Goal: Transaction & Acquisition: Purchase product/service

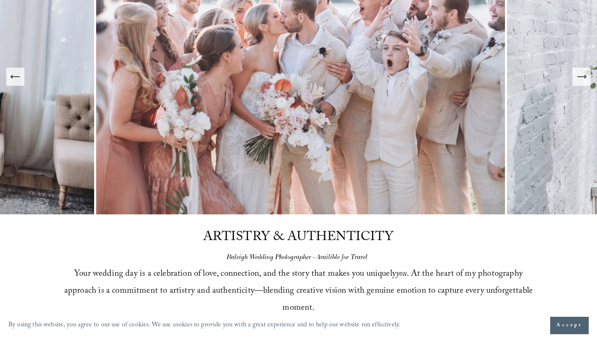
scroll to position [117, 0]
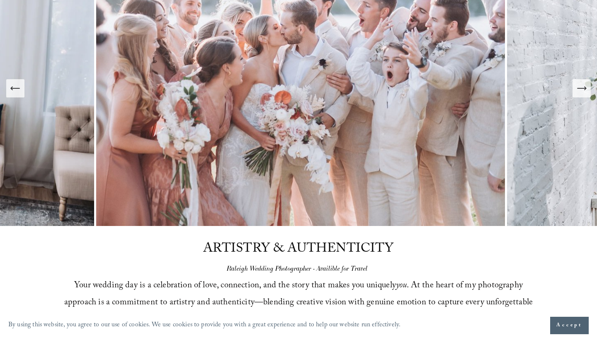
click at [580, 91] on icon "Next Slide" at bounding box center [582, 88] width 12 height 12
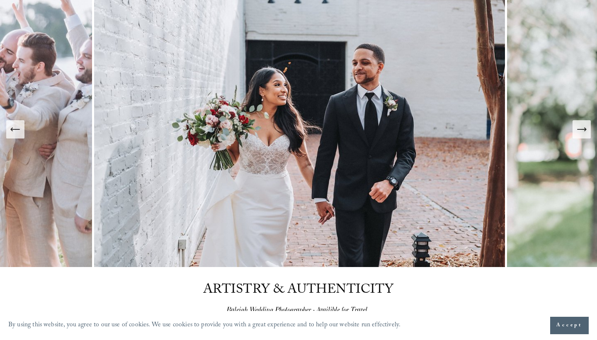
scroll to position [76, 0]
click at [578, 131] on icon "Next Slide" at bounding box center [582, 130] width 12 height 12
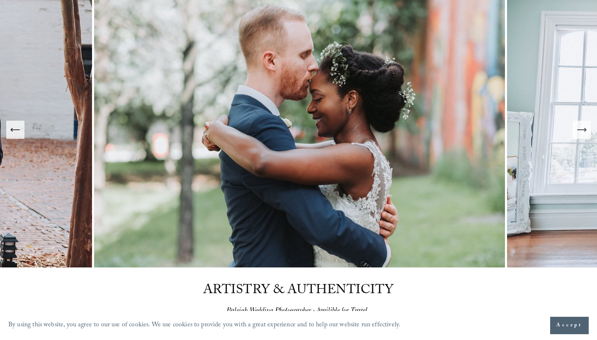
click at [578, 131] on icon "Next Slide" at bounding box center [582, 130] width 12 height 12
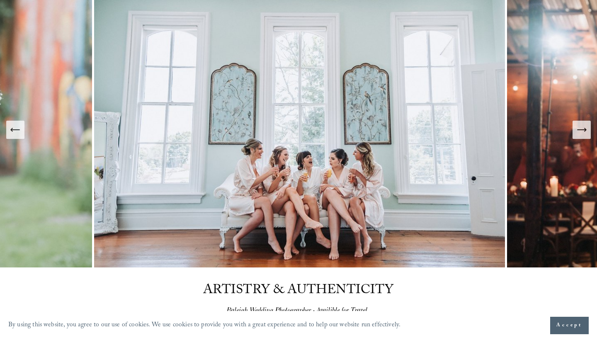
click at [578, 131] on icon "Next Slide" at bounding box center [582, 130] width 12 height 12
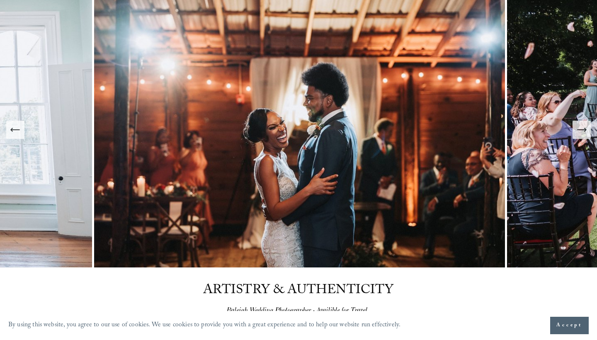
click at [578, 131] on icon "Next Slide" at bounding box center [582, 130] width 12 height 12
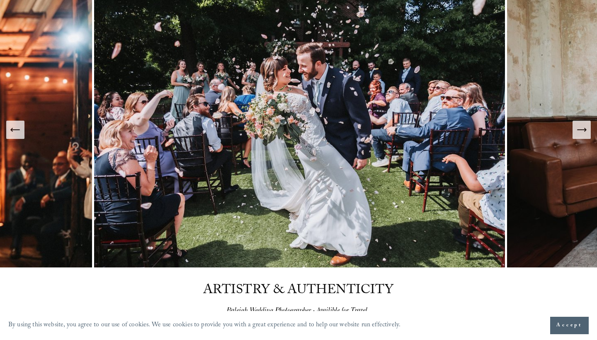
click at [578, 131] on icon "Next Slide" at bounding box center [582, 130] width 12 height 12
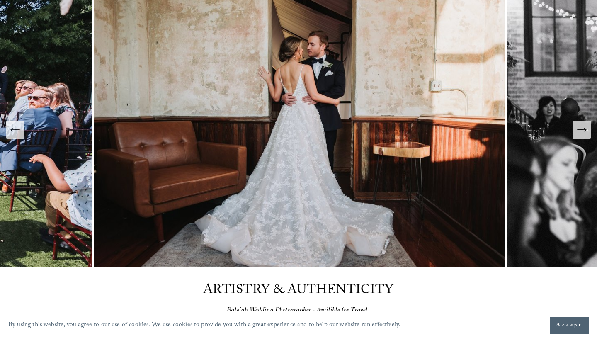
click at [578, 131] on icon "Next Slide" at bounding box center [582, 130] width 12 height 12
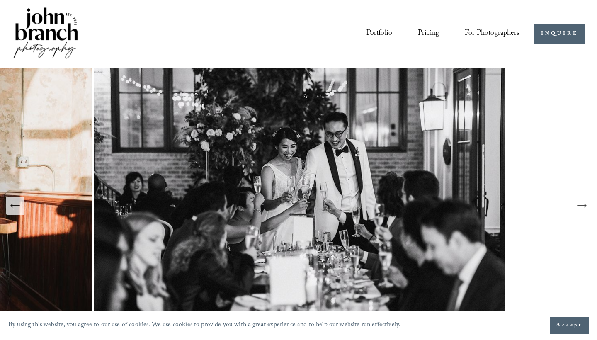
scroll to position [0, 0]
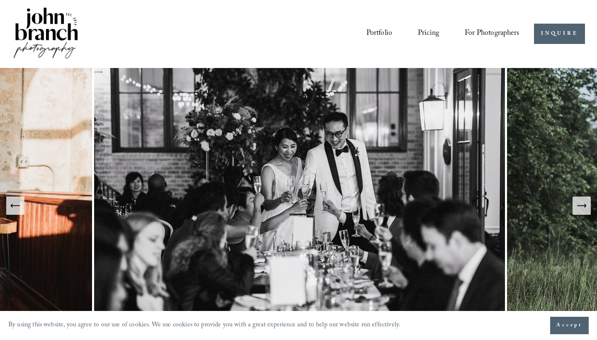
click at [377, 33] on link "Portfolio" at bounding box center [379, 34] width 26 height 16
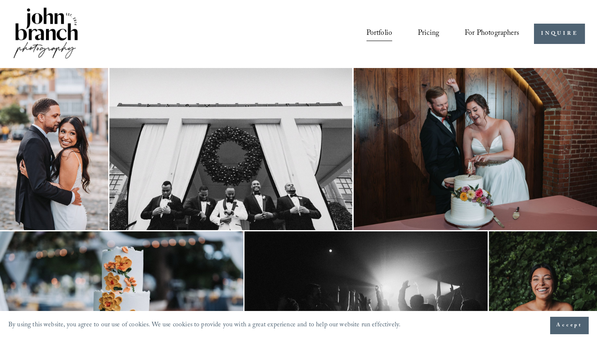
click at [430, 31] on link "Pricing" at bounding box center [428, 34] width 21 height 16
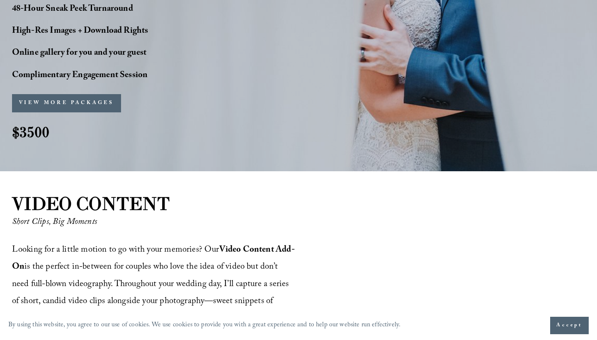
scroll to position [745, 0]
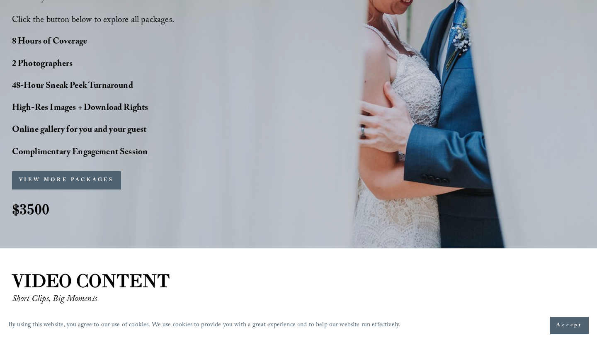
click at [73, 171] on button "VIEW MORE PACKAGES" at bounding box center [66, 180] width 109 height 18
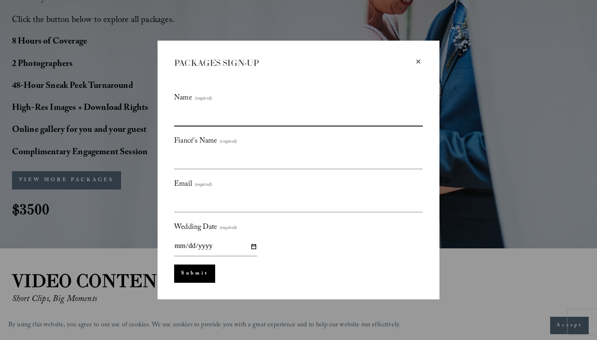
type input "**********"
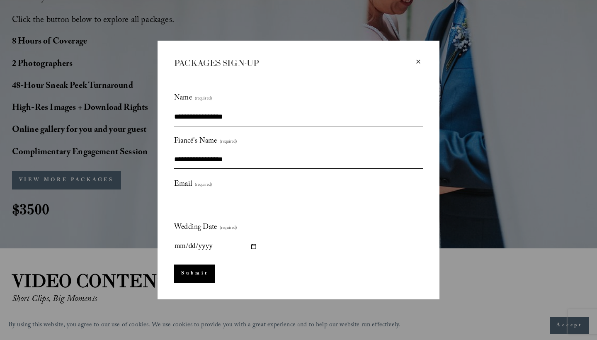
type input "**********"
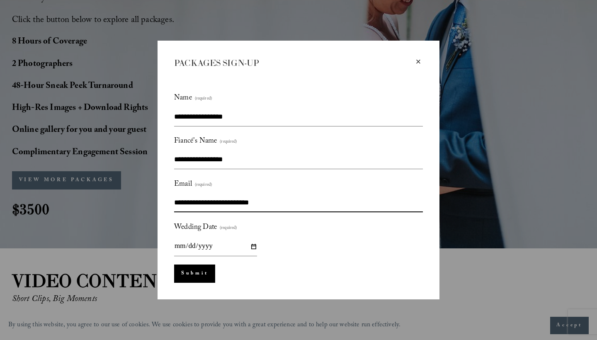
type input "**********"
click at [280, 249] on div "Wedding Date (required)" at bounding box center [298, 239] width 249 height 36
click at [251, 249] on input "Wedding Date (required)" at bounding box center [215, 246] width 83 height 19
type input "**********"
click at [269, 267] on div "Submit Submit" at bounding box center [298, 273] width 249 height 18
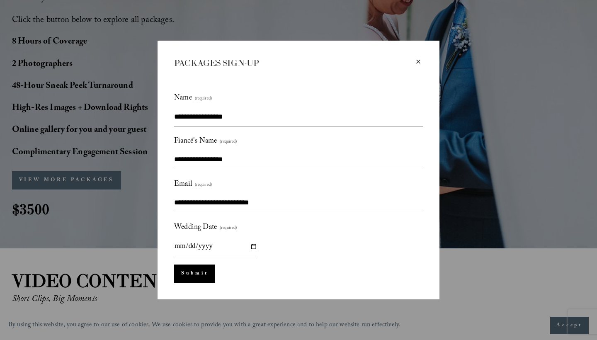
click at [189, 272] on button "Submit Submit" at bounding box center [194, 273] width 41 height 18
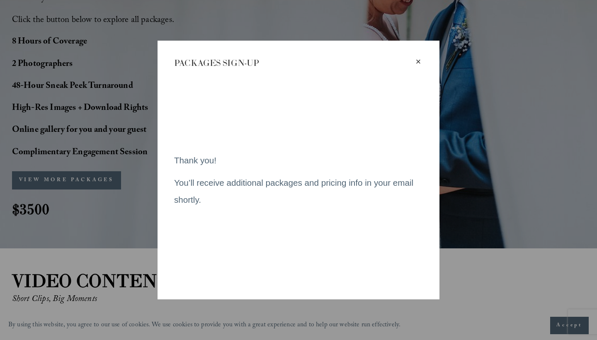
click at [418, 60] on div "×" at bounding box center [418, 61] width 9 height 9
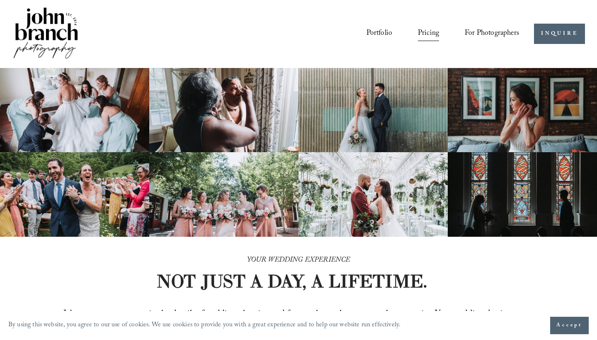
scroll to position [0, 0]
click at [385, 29] on link "Portfolio" at bounding box center [379, 34] width 26 height 16
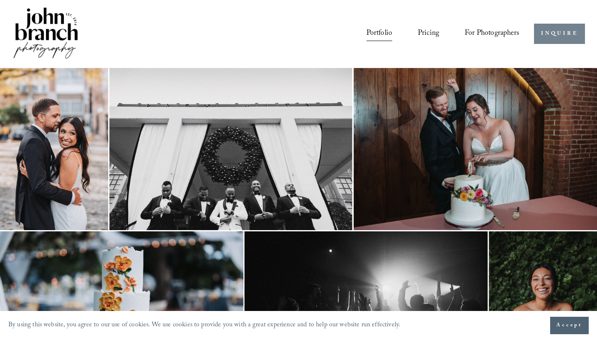
click at [561, 36] on link "INQUIRE" at bounding box center [559, 34] width 51 height 20
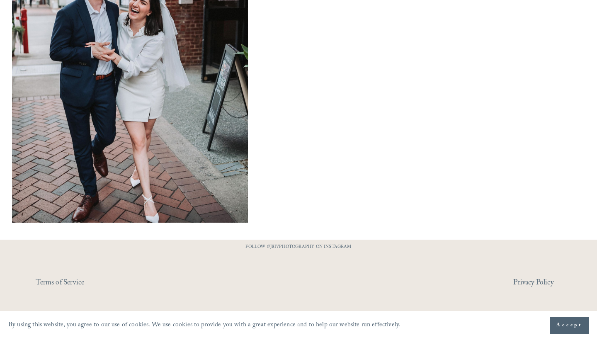
scroll to position [654, 0]
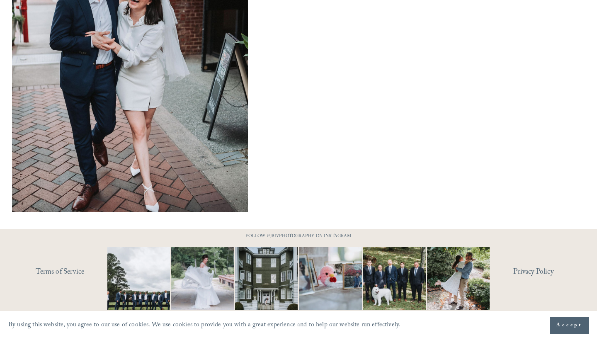
click at [277, 235] on p "FOLLOW @JBIVPHOTOGRAPHY ON INSTAGRAM" at bounding box center [298, 236] width 143 height 9
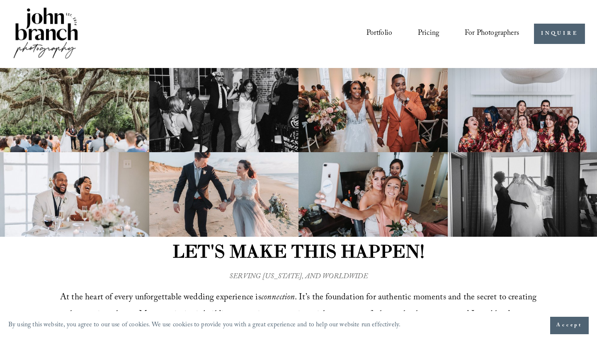
scroll to position [0, 0]
click at [503, 31] on span "For Photographers" at bounding box center [491, 34] width 54 height 14
click at [0, 0] on span "Presets" at bounding box center [0, 0] width 0 height 0
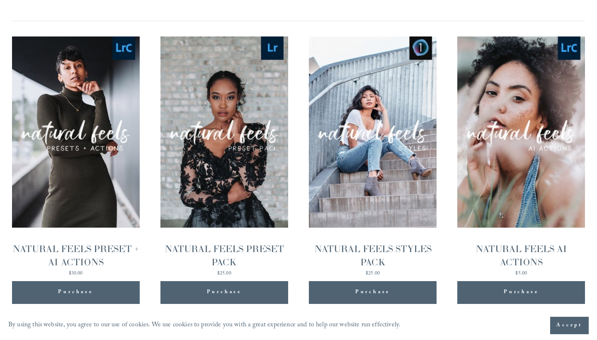
scroll to position [885, 0]
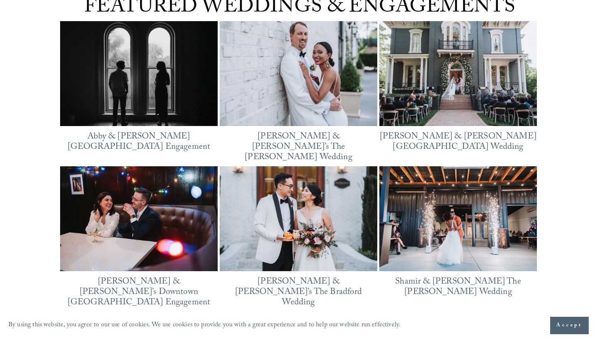
scroll to position [1125, 0]
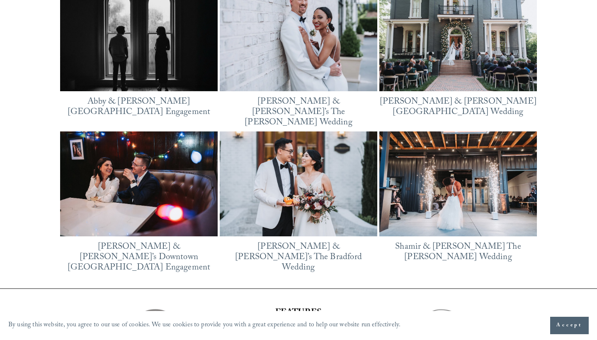
click at [285, 34] on img at bounding box center [298, 39] width 157 height 118
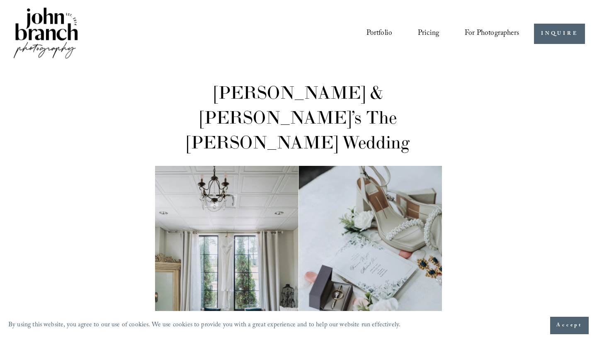
click at [383, 31] on link "Portfolio" at bounding box center [379, 34] width 26 height 16
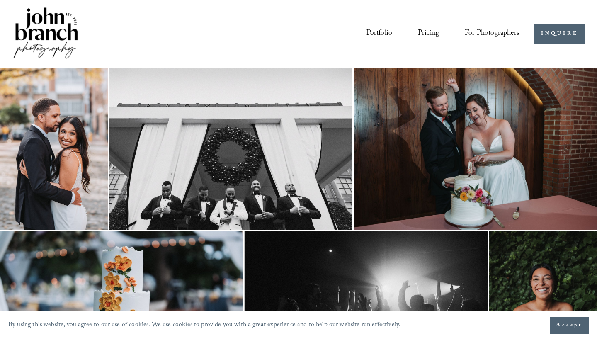
click at [433, 34] on link "Pricing" at bounding box center [428, 34] width 21 height 16
